Goal: Transaction & Acquisition: Purchase product/service

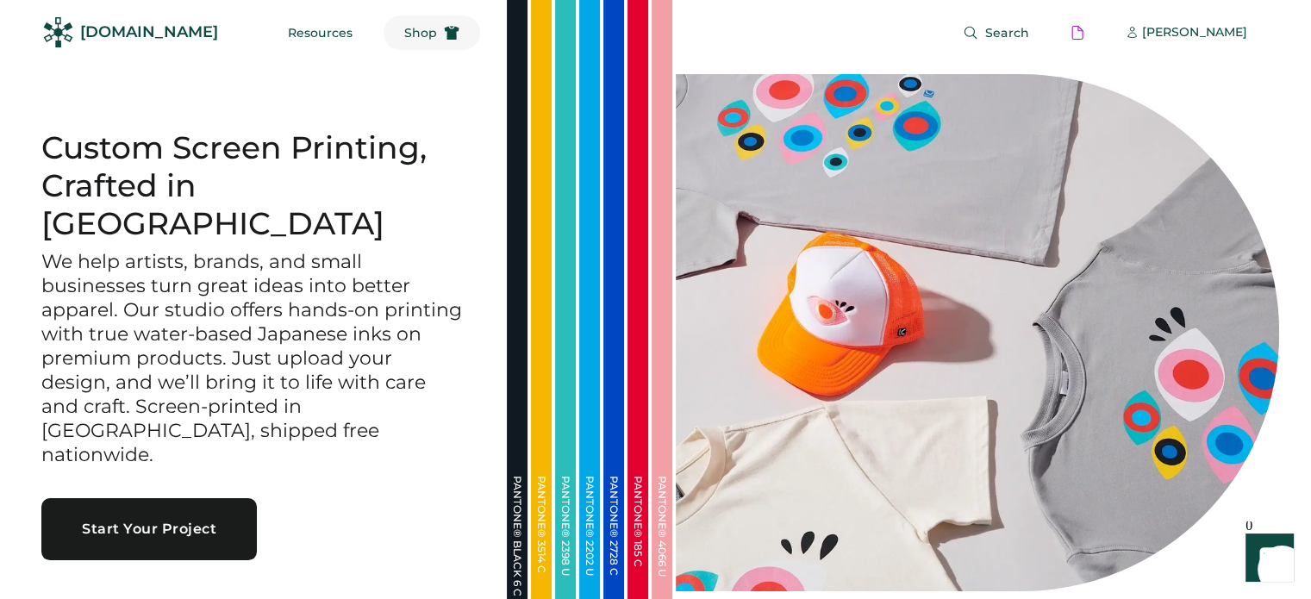
click at [404, 34] on span "Shop" at bounding box center [420, 33] width 33 height 12
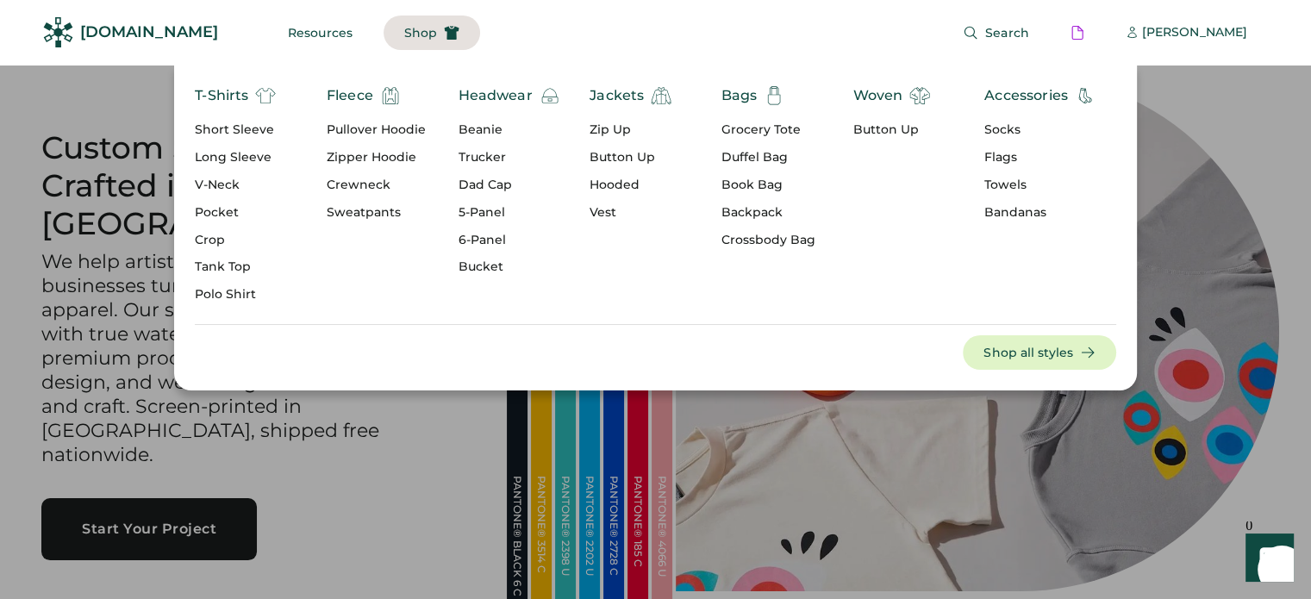
click at [348, 97] on div "Fleece" at bounding box center [350, 95] width 47 height 21
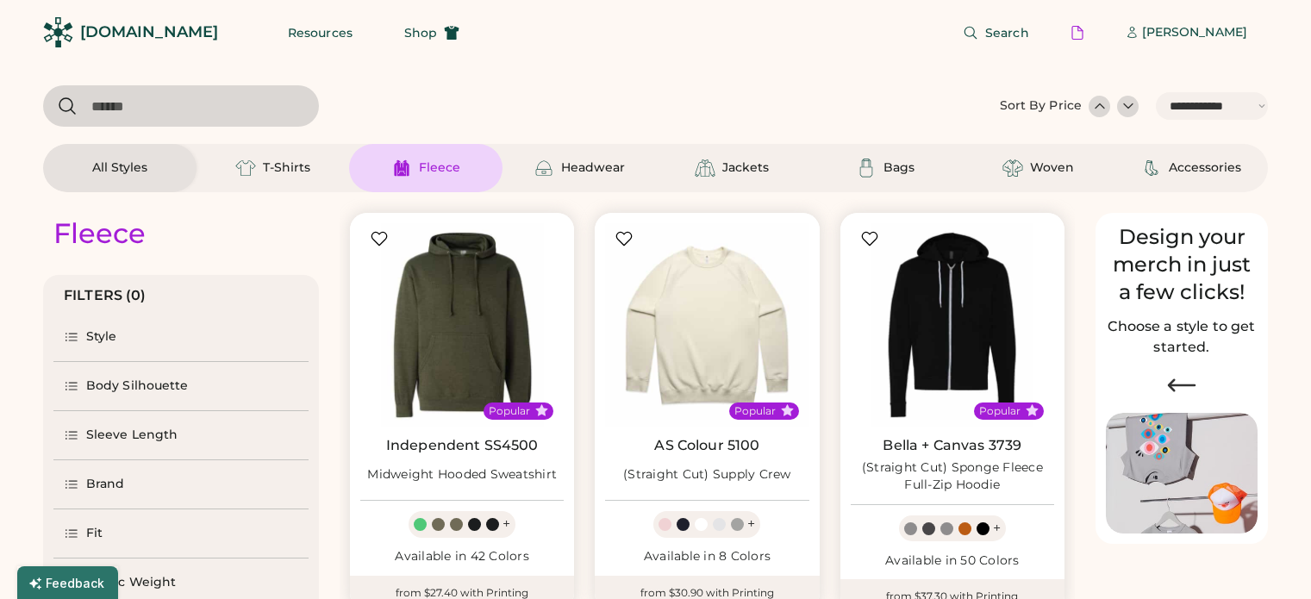
select select "*****"
select select "*"
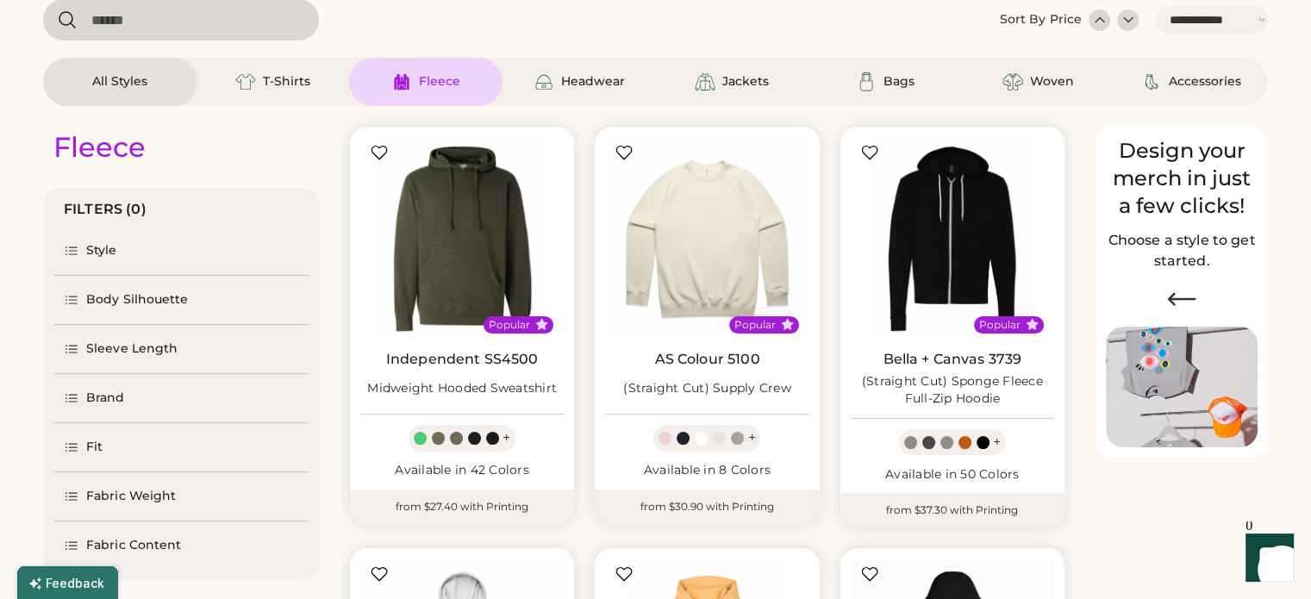
select select "*****"
select select "*"
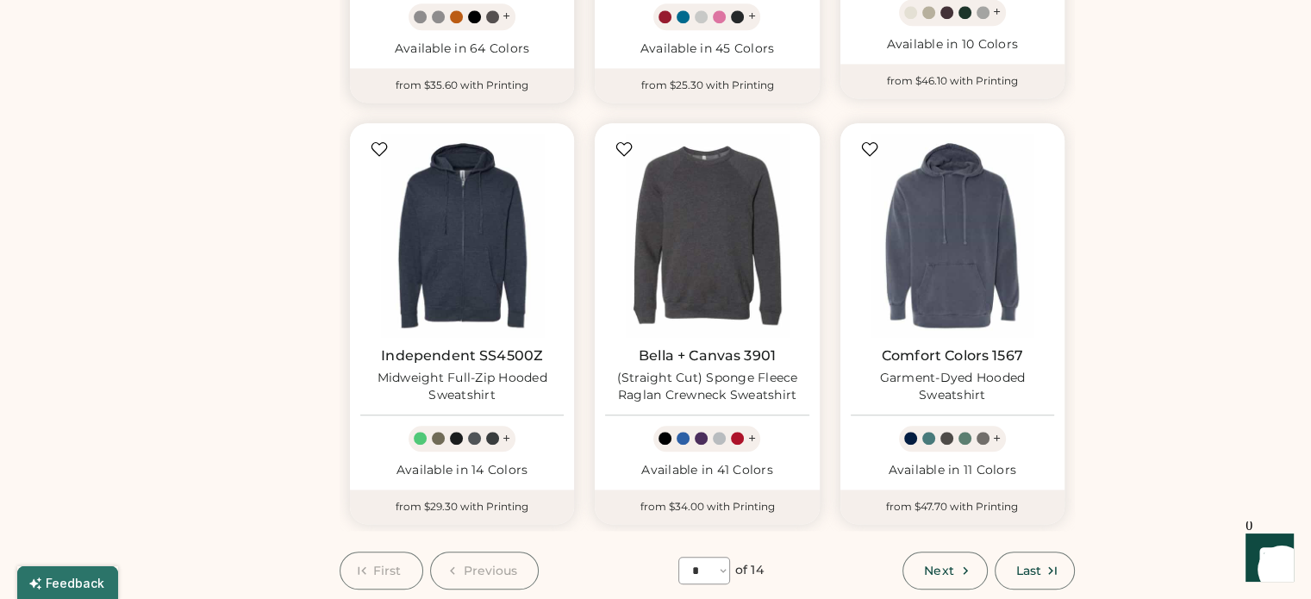
scroll to position [1379, 0]
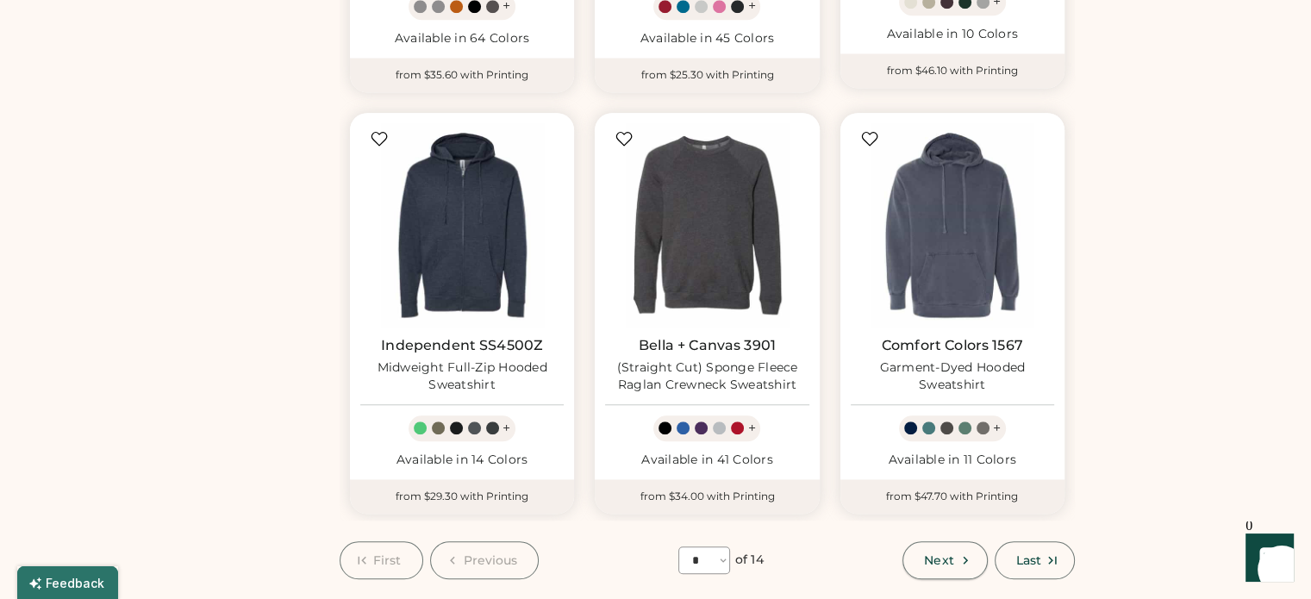
click at [946, 554] on span "Next" at bounding box center [938, 560] width 29 height 12
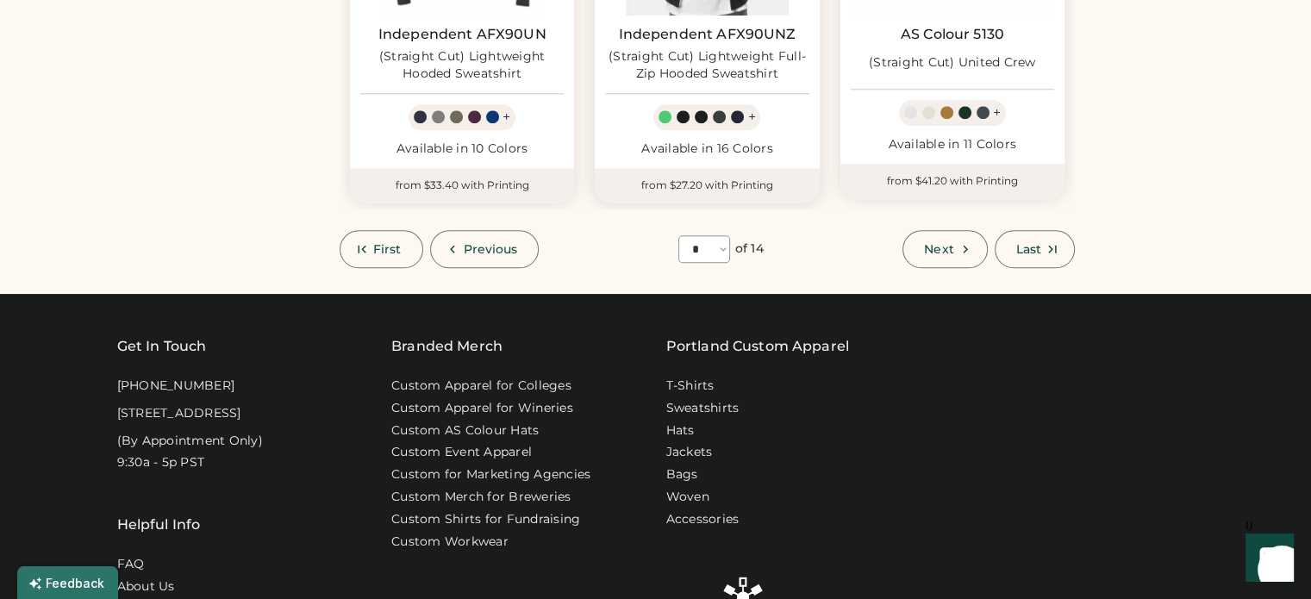
scroll to position [1713, 0]
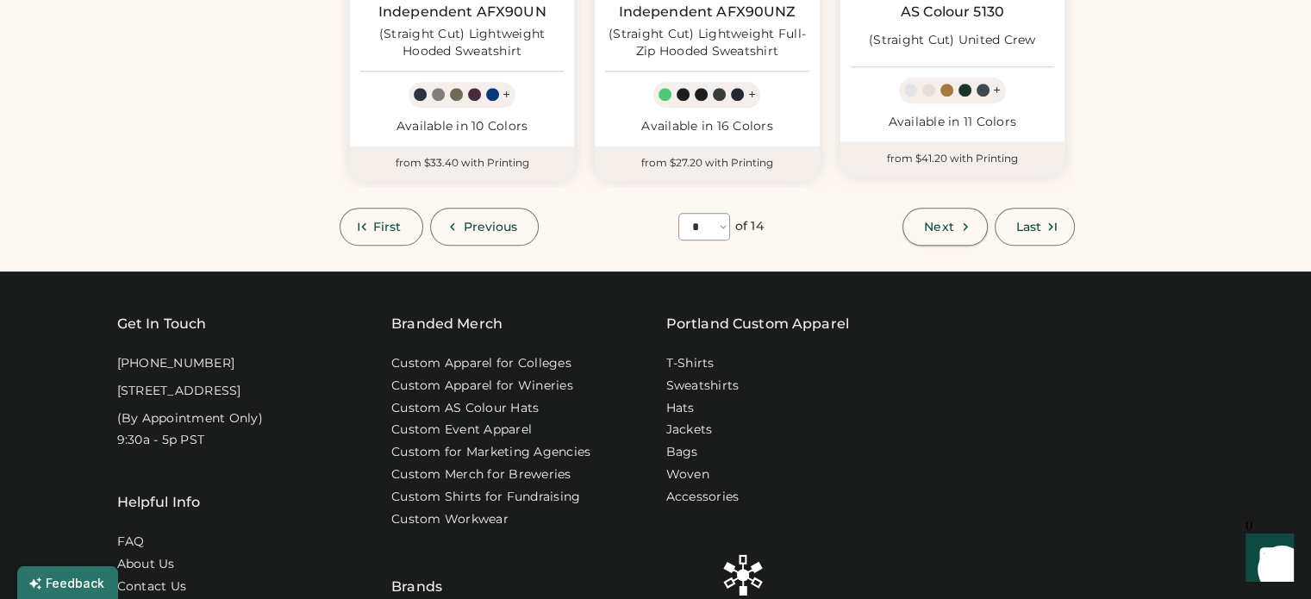
click at [950, 224] on span "Next" at bounding box center [938, 227] width 29 height 12
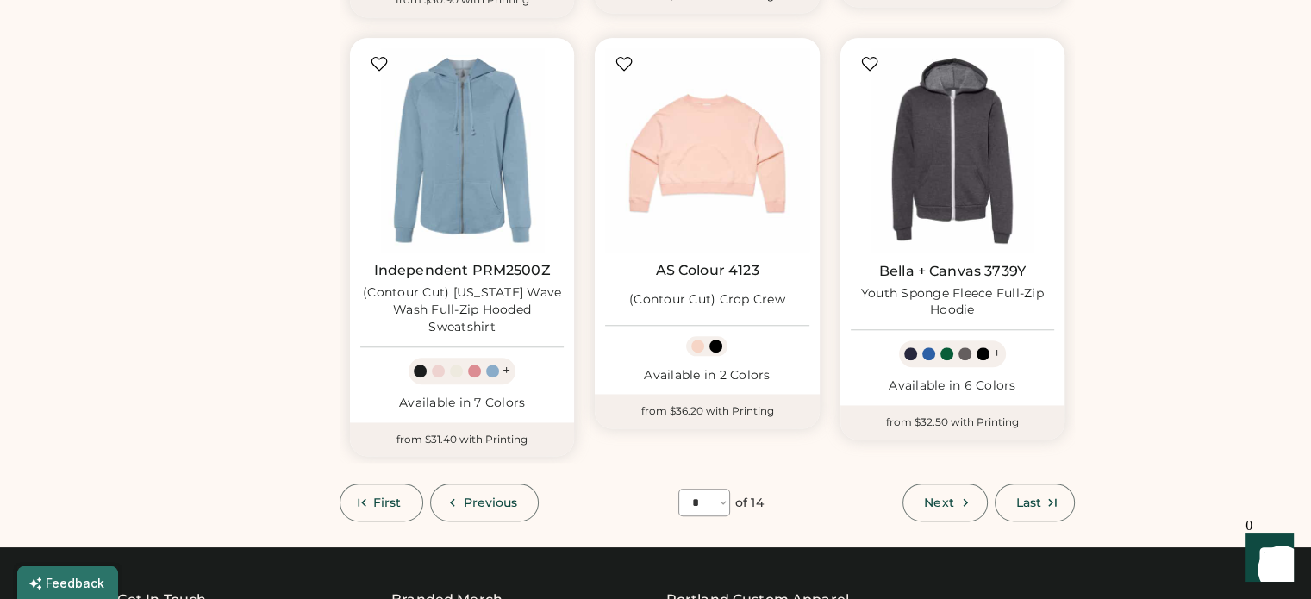
scroll to position [1626, 0]
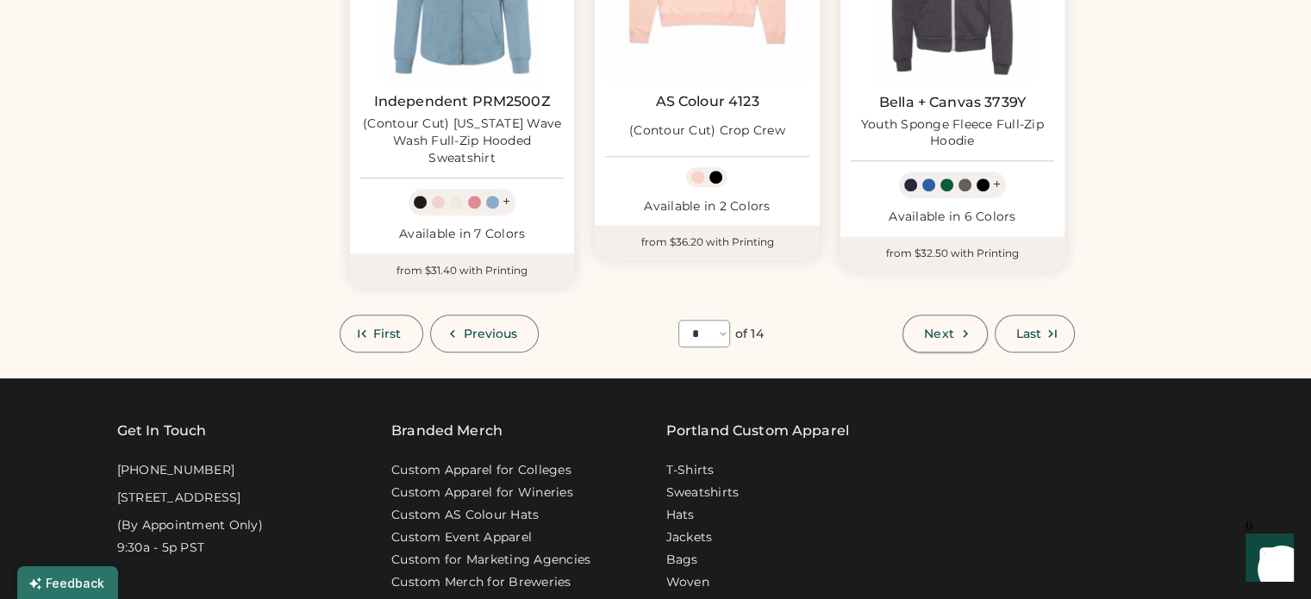
click at [956, 330] on button "Next" at bounding box center [944, 334] width 84 height 38
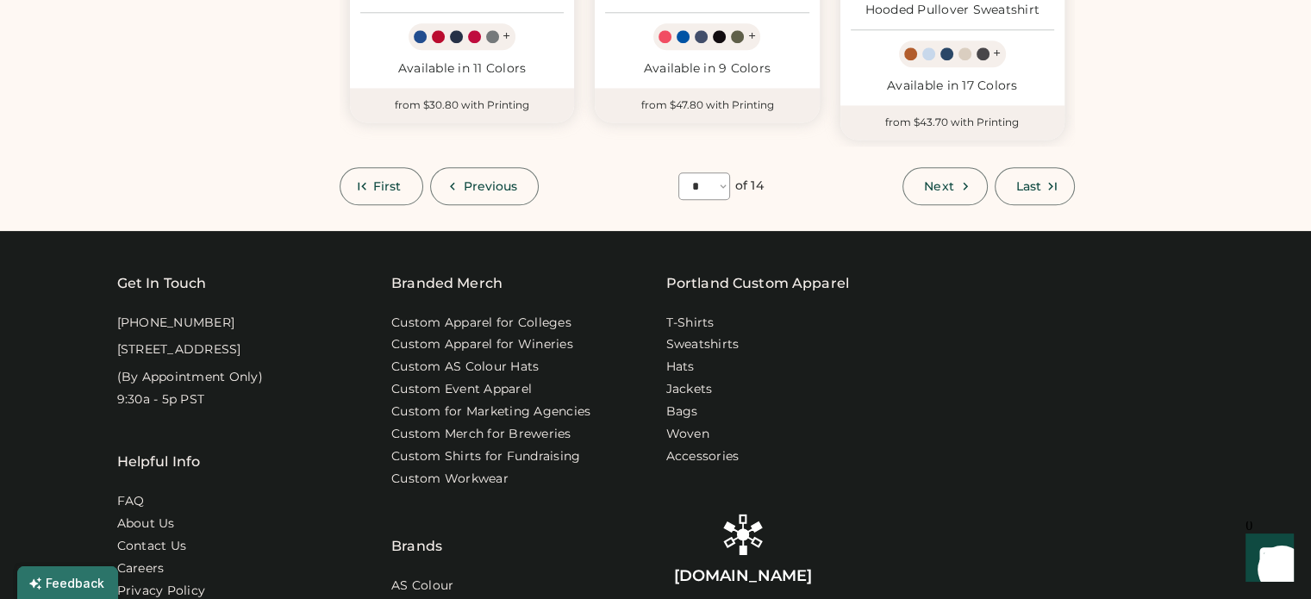
scroll to position [1799, 0]
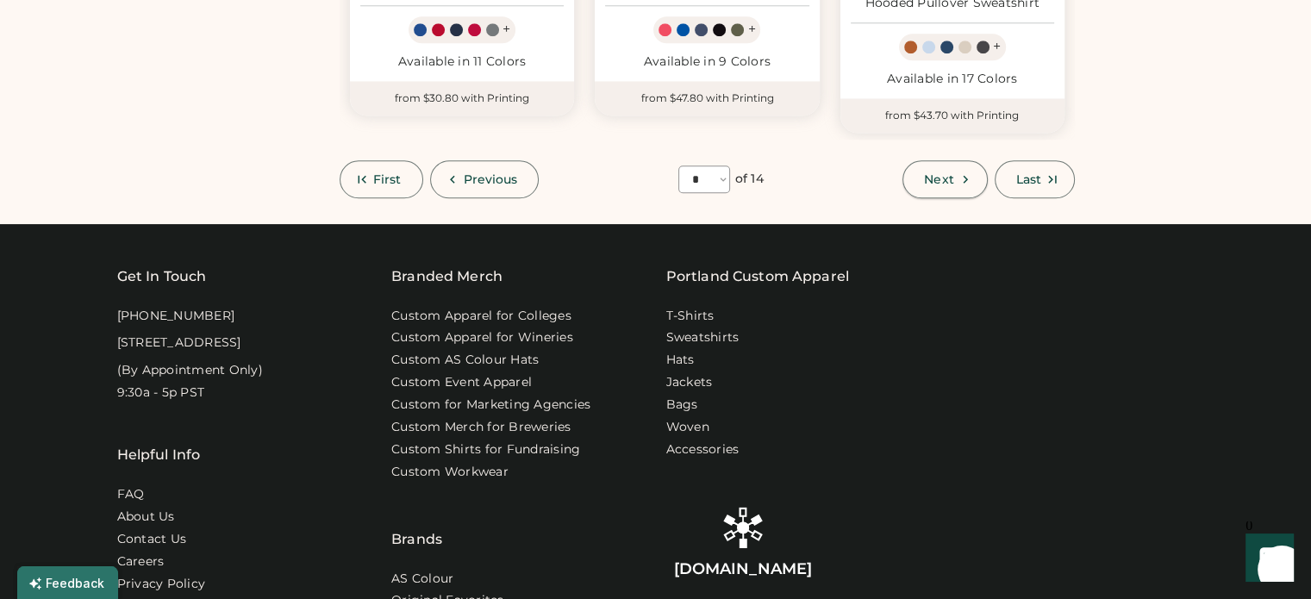
click at [941, 175] on span "Next" at bounding box center [938, 179] width 29 height 12
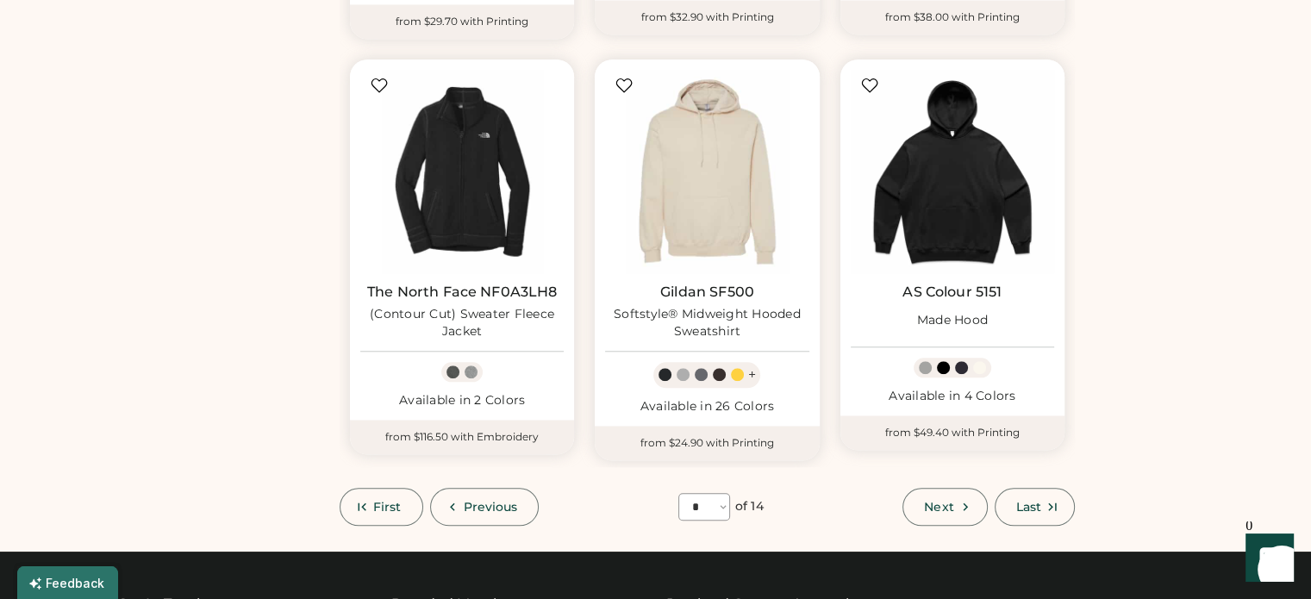
scroll to position [1454, 0]
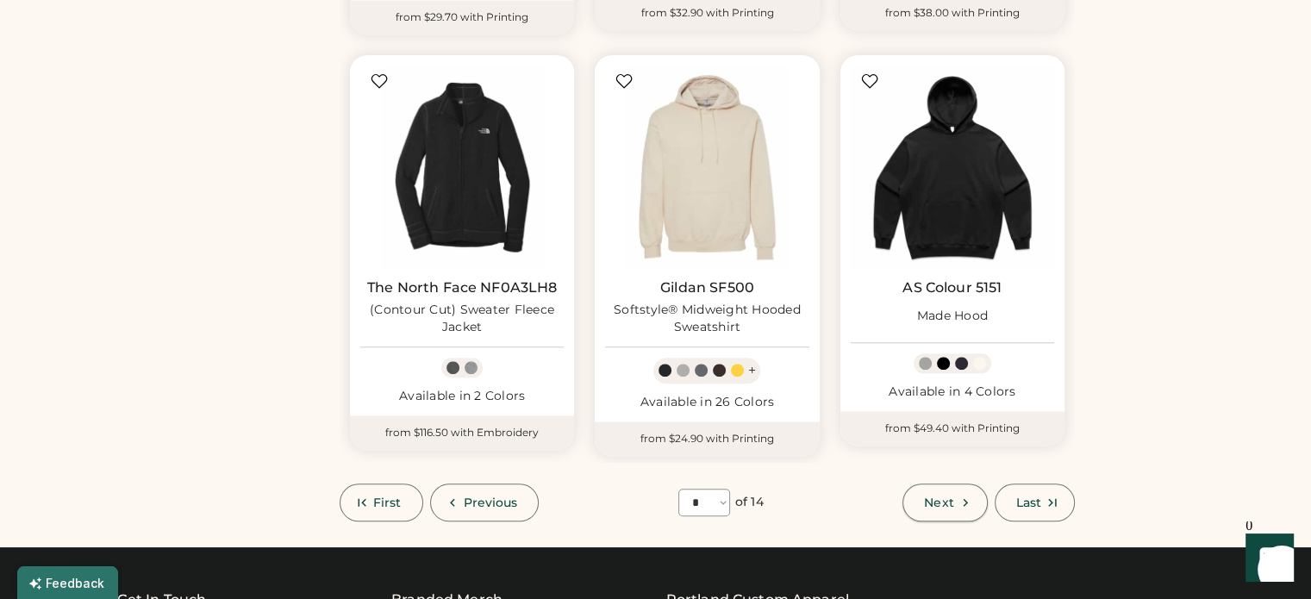
click at [946, 496] on span "Next" at bounding box center [938, 502] width 29 height 12
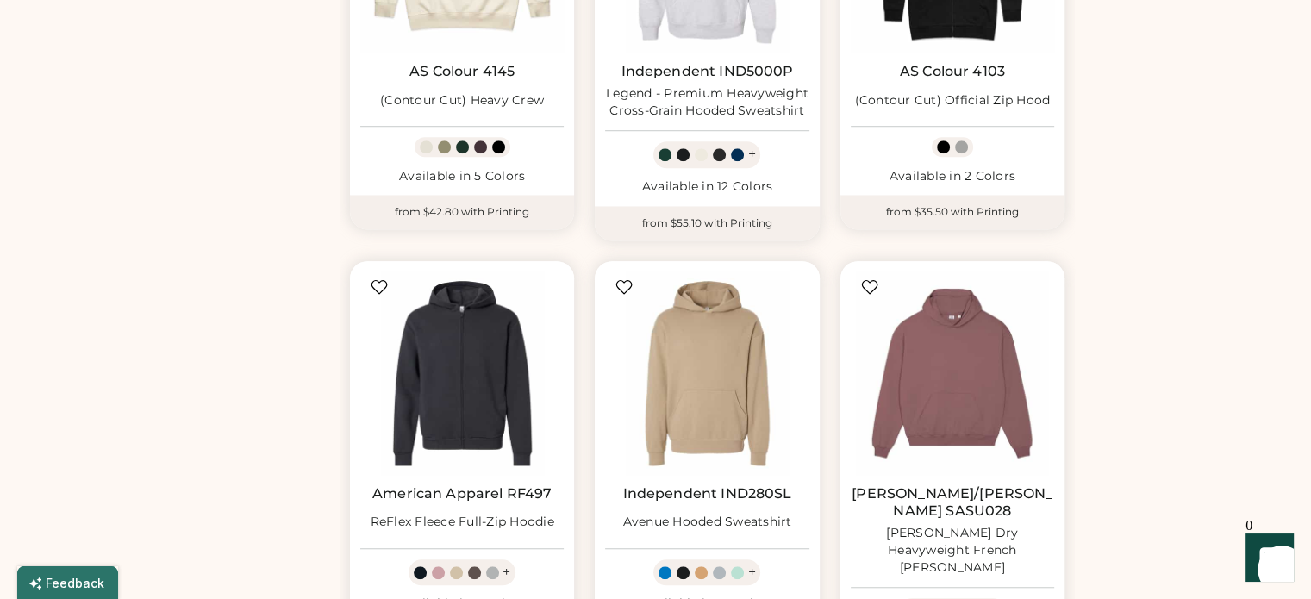
scroll to position [1454, 0]
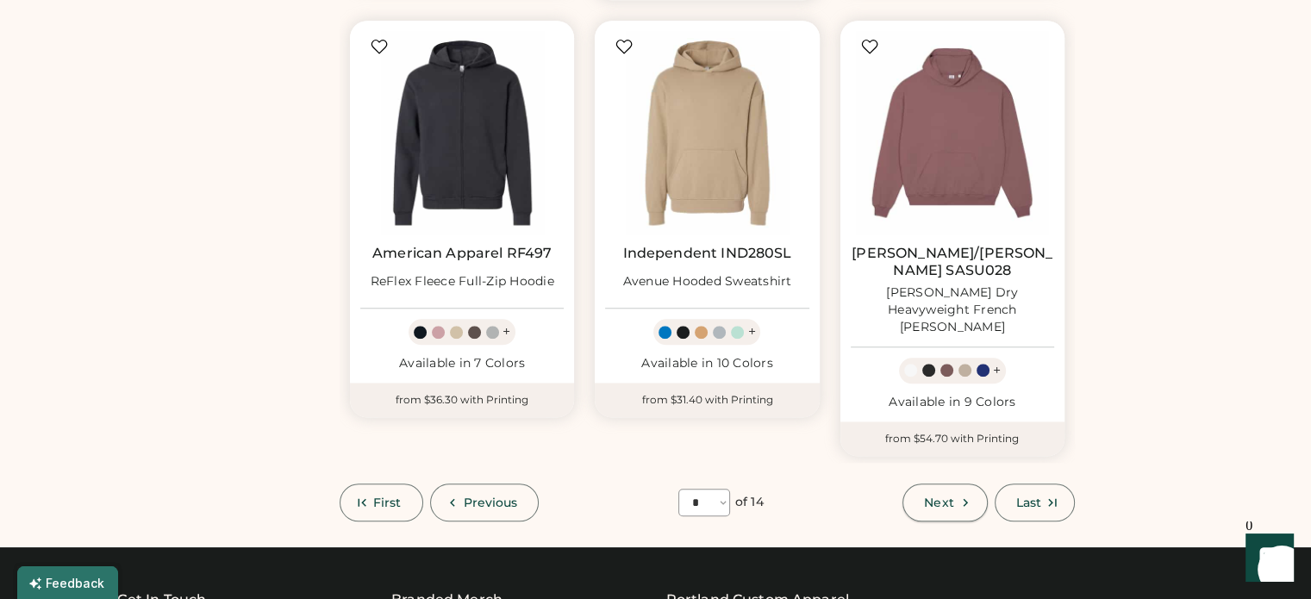
click at [946, 496] on span "Next" at bounding box center [938, 502] width 29 height 12
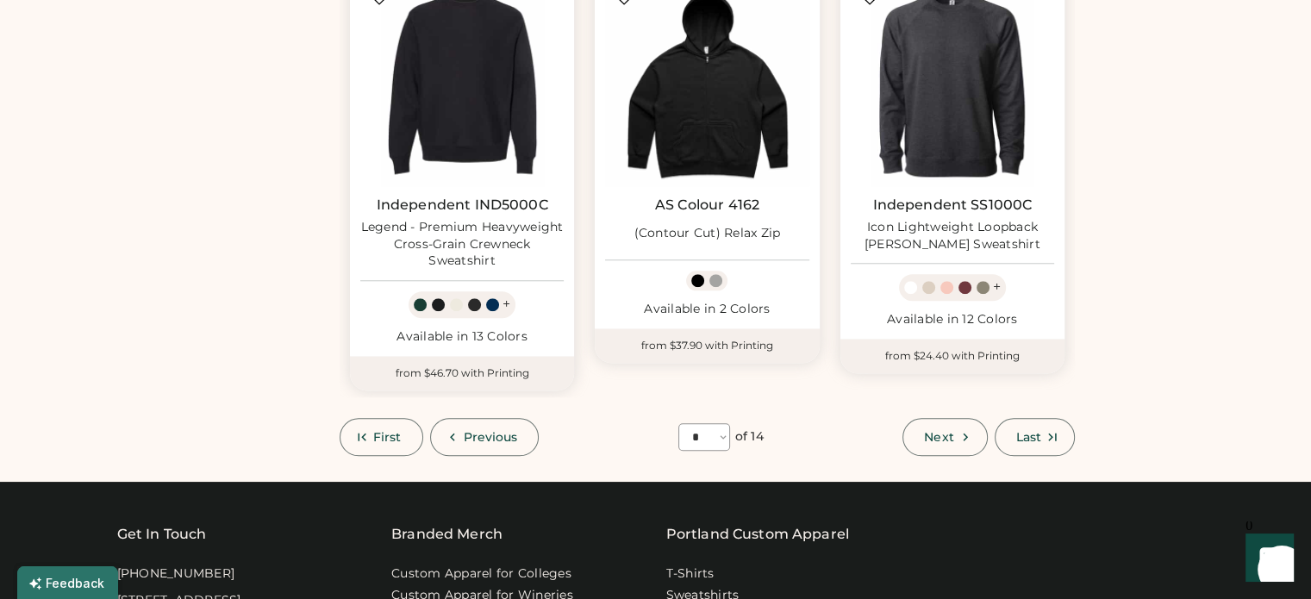
scroll to position [1540, 0]
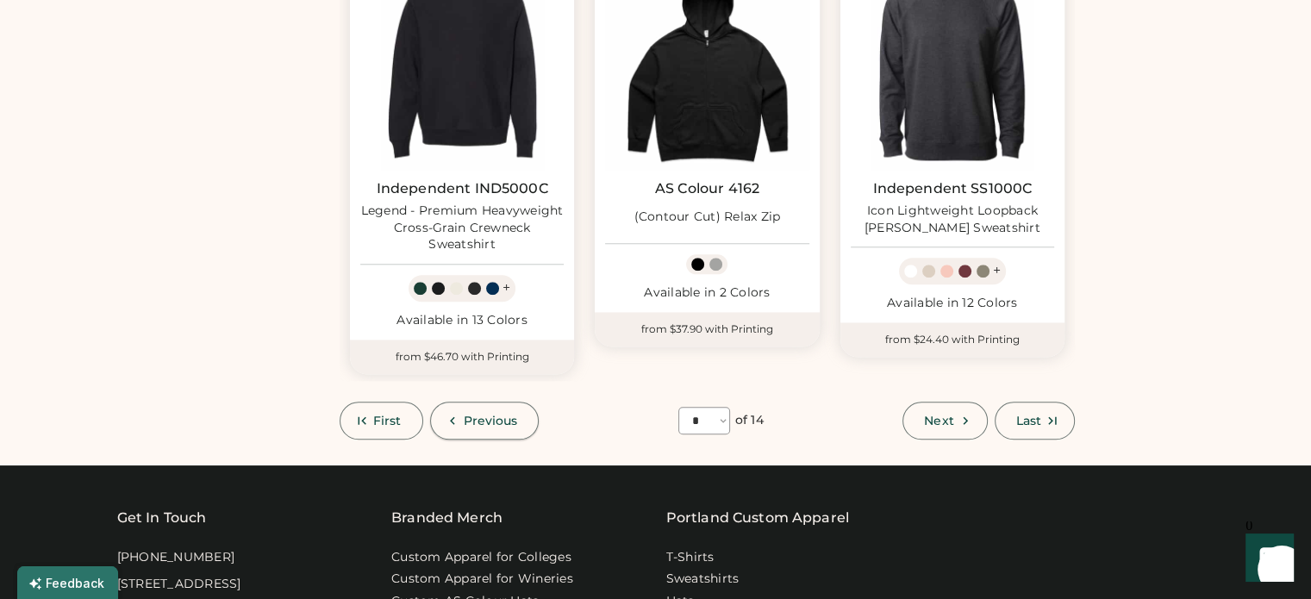
click at [465, 415] on span "Previous" at bounding box center [491, 421] width 54 height 12
select select "*"
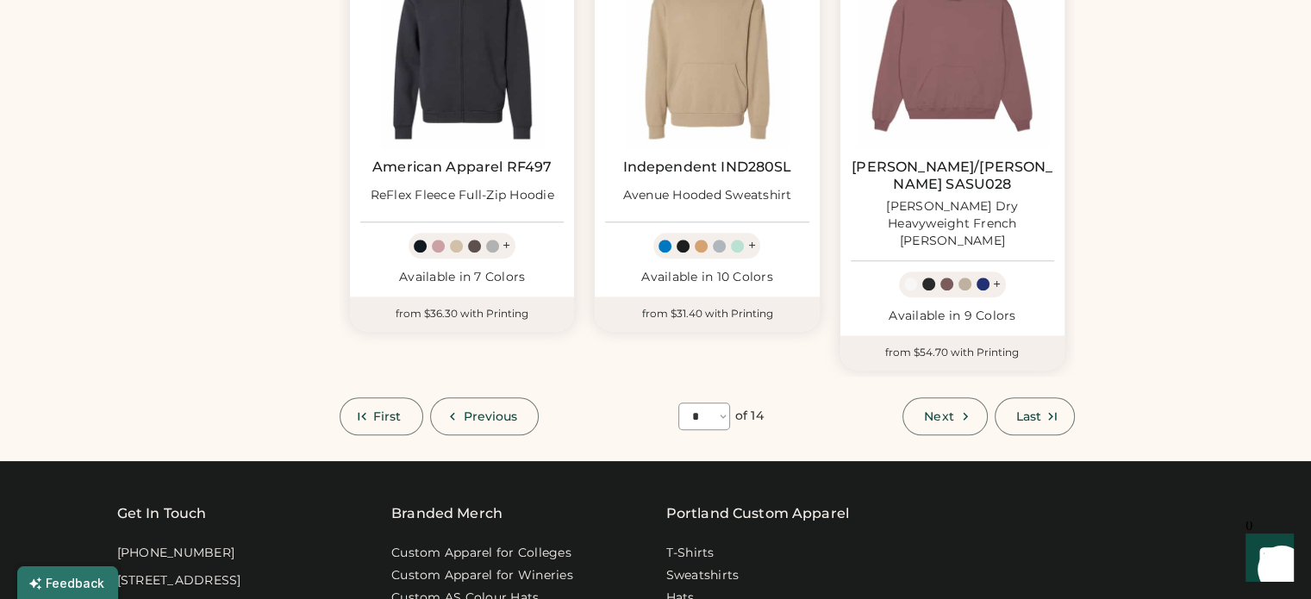
scroll to position [1454, 0]
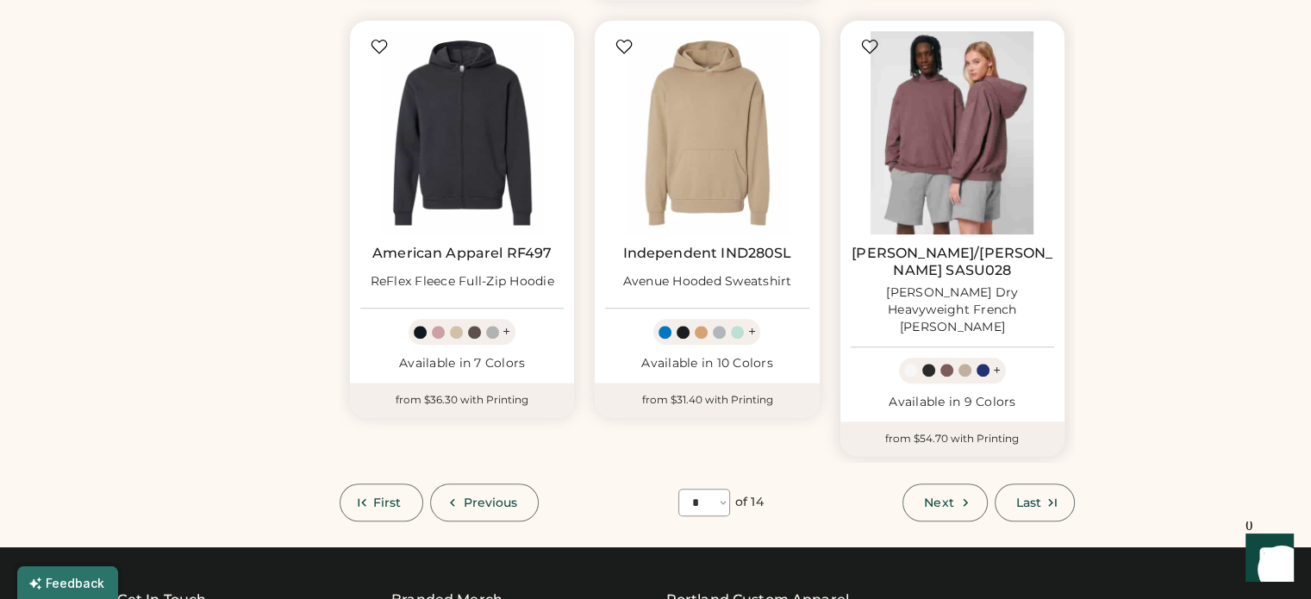
click at [938, 161] on img at bounding box center [952, 132] width 203 height 203
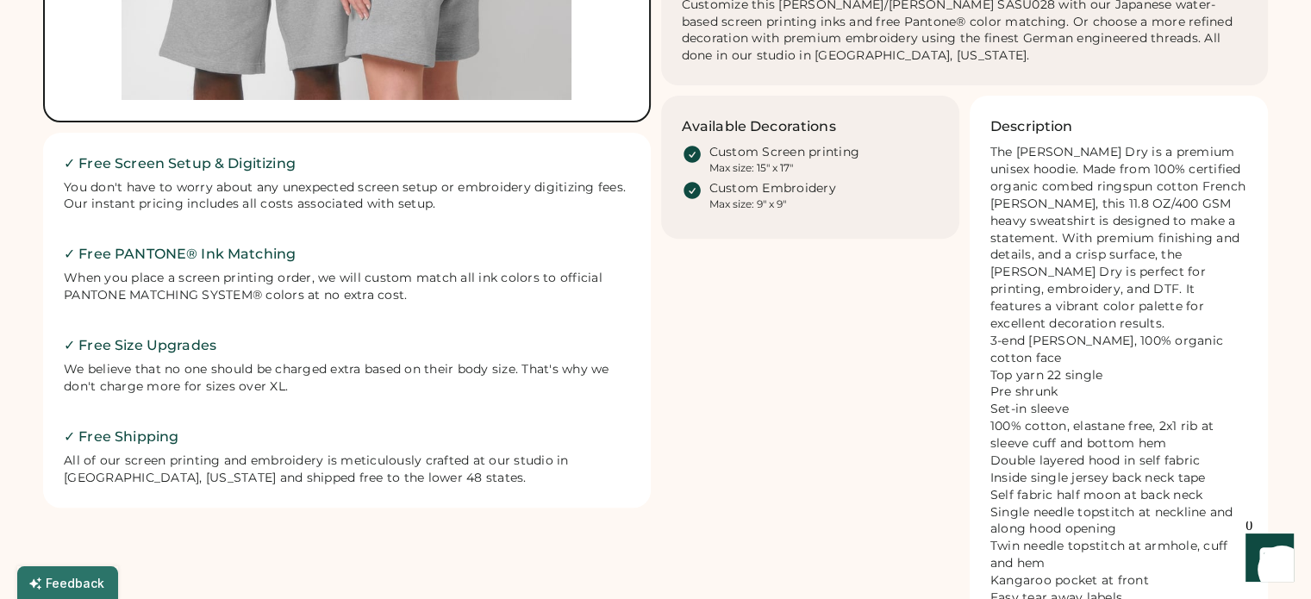
scroll to position [172, 0]
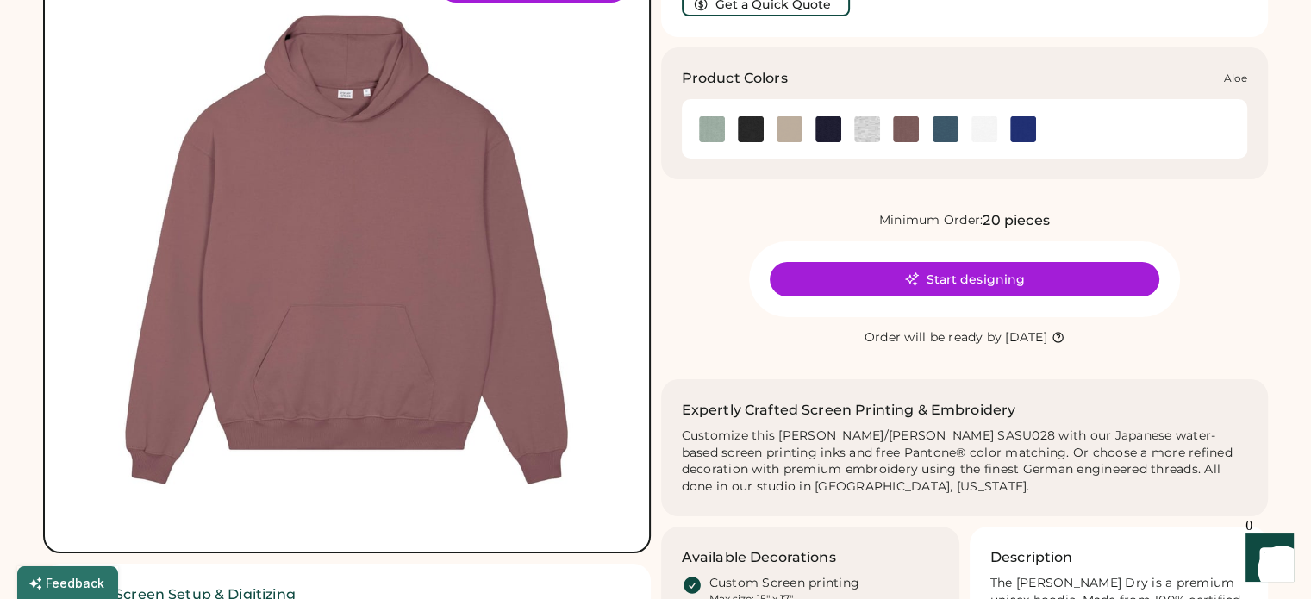
click at [710, 116] on img at bounding box center [712, 129] width 26 height 26
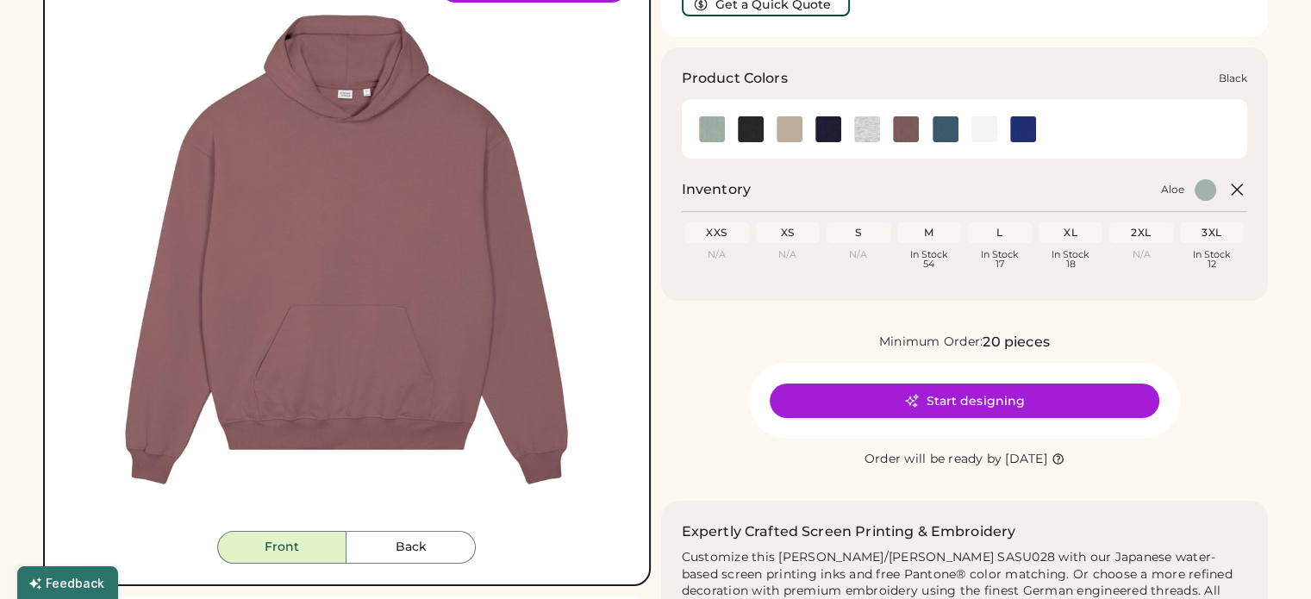
click at [752, 116] on img at bounding box center [751, 129] width 26 height 26
click at [786, 116] on img at bounding box center [790, 129] width 26 height 26
click at [837, 116] on img at bounding box center [828, 129] width 26 height 26
click at [856, 116] on img at bounding box center [867, 129] width 26 height 26
click at [896, 116] on img at bounding box center [906, 129] width 26 height 26
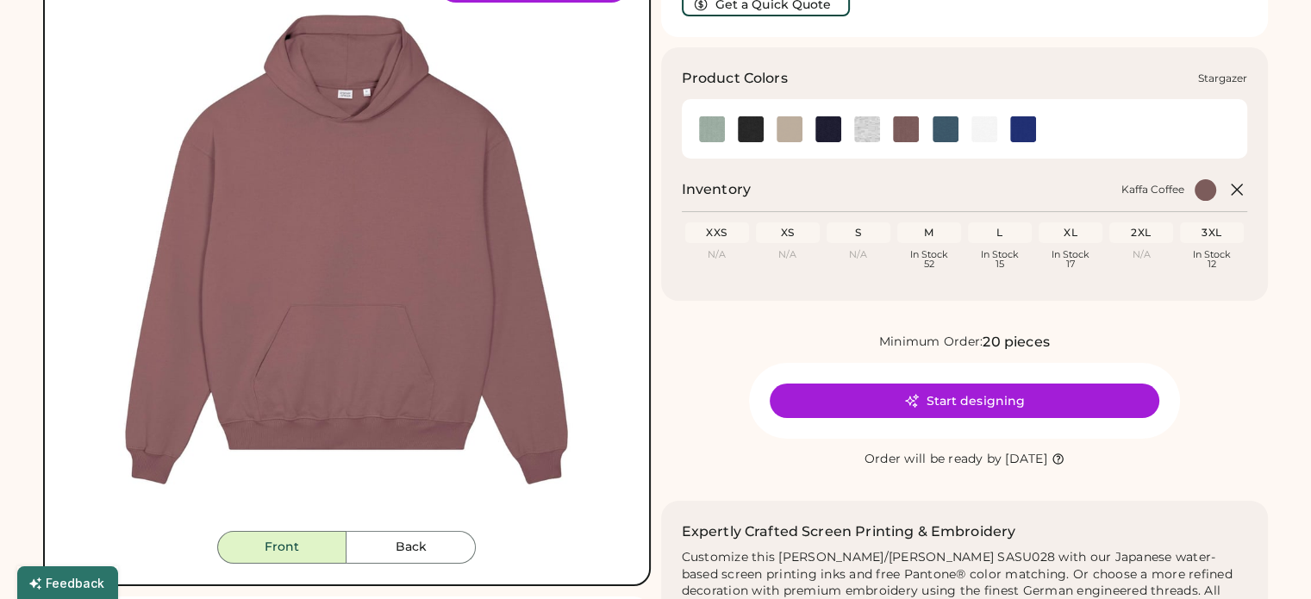
click at [943, 116] on img at bounding box center [946, 129] width 26 height 26
click at [992, 116] on img at bounding box center [984, 129] width 26 height 26
click at [1033, 116] on img at bounding box center [1023, 129] width 26 height 26
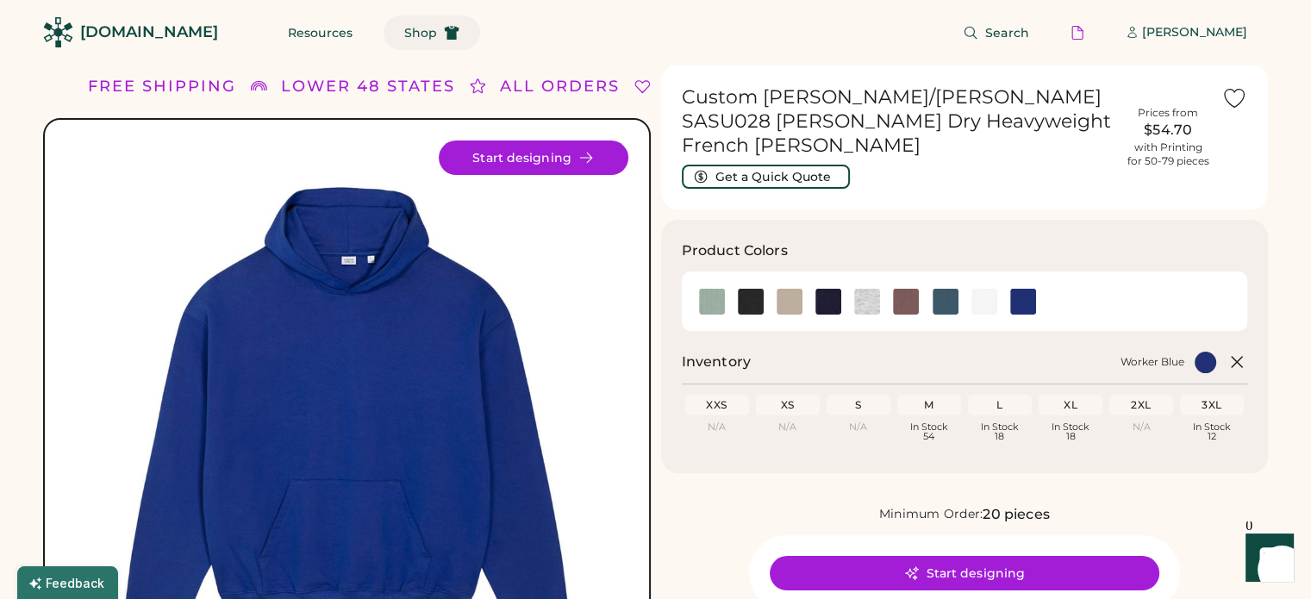
click at [404, 35] on span "Shop" at bounding box center [420, 33] width 33 height 12
